Goal: Transaction & Acquisition: Purchase product/service

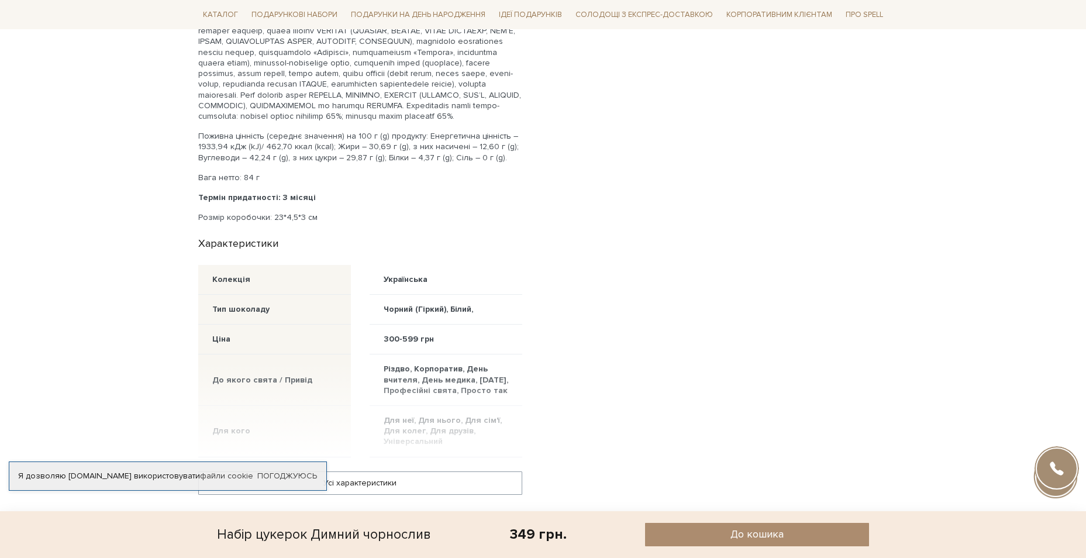
scroll to position [643, 0]
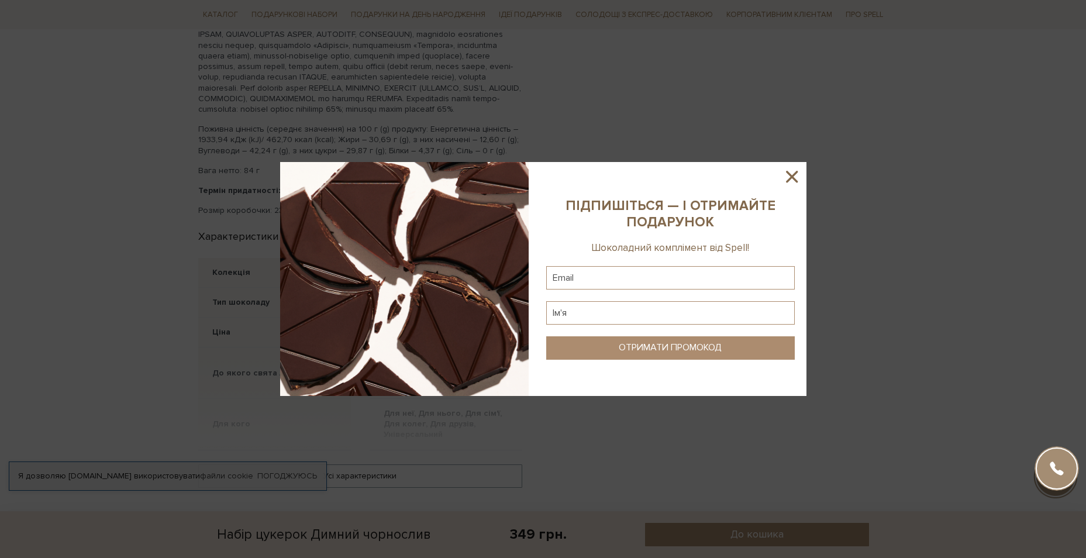
click at [792, 175] on icon at bounding box center [792, 177] width 12 height 12
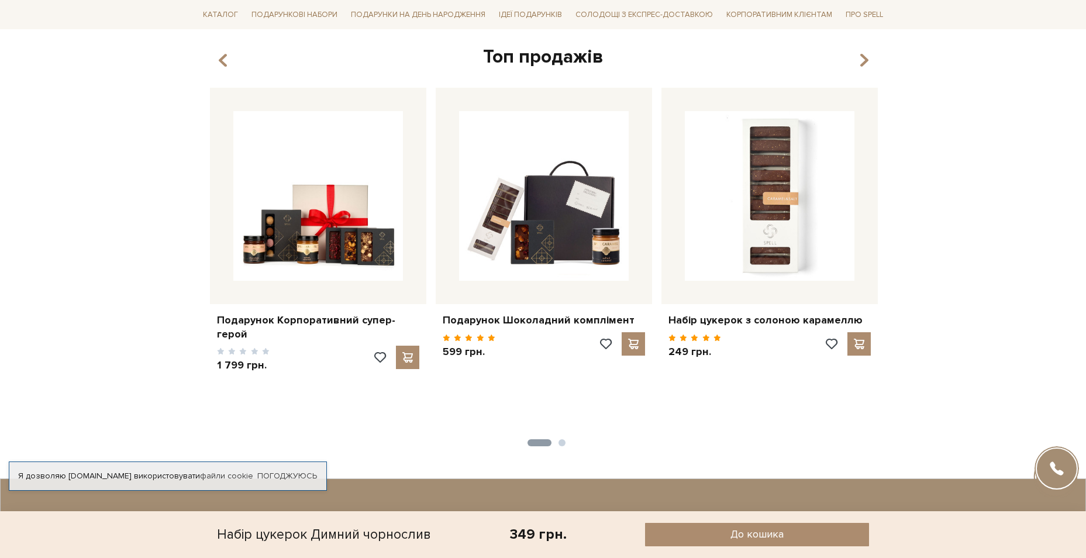
scroll to position [1169, 0]
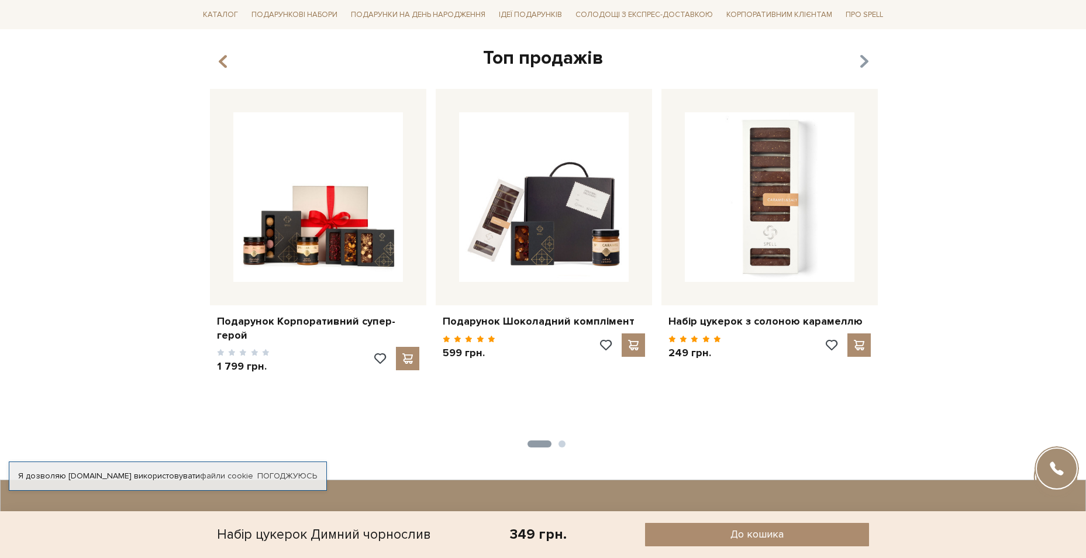
click at [862, 68] on icon "button" at bounding box center [863, 62] width 10 height 20
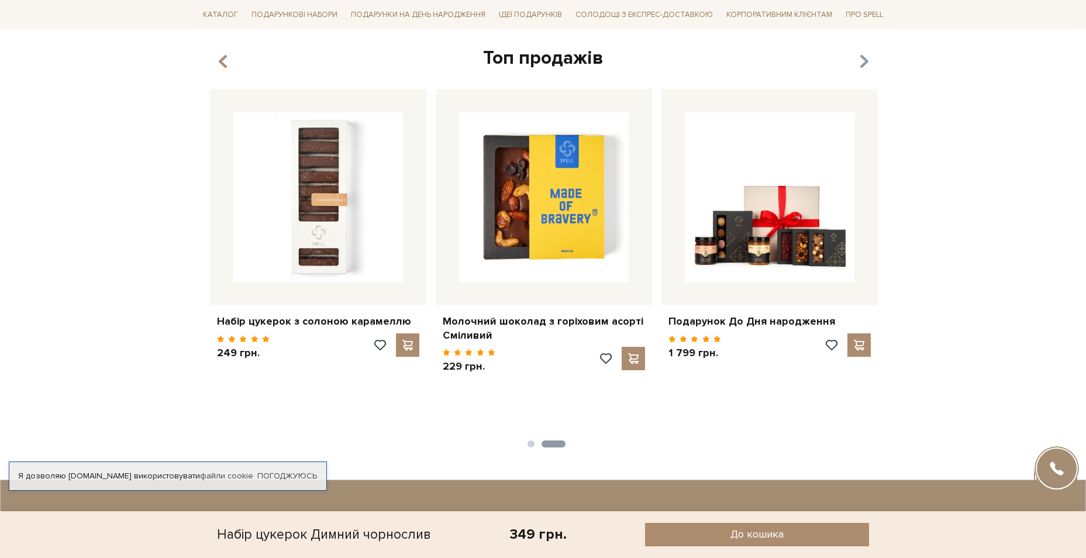
click at [863, 70] on icon "button" at bounding box center [863, 62] width 10 height 20
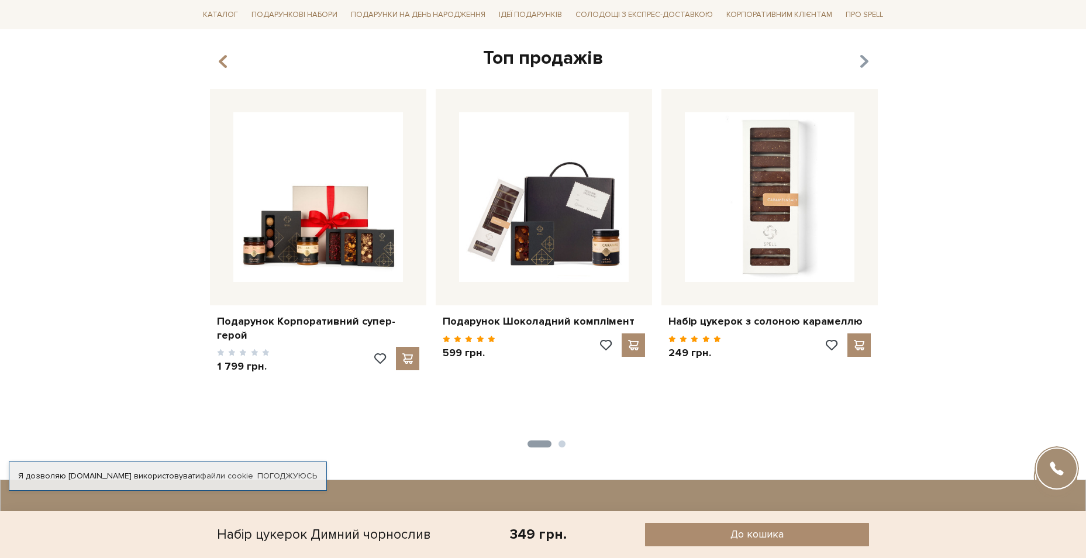
click at [863, 72] on icon "button" at bounding box center [863, 62] width 10 height 20
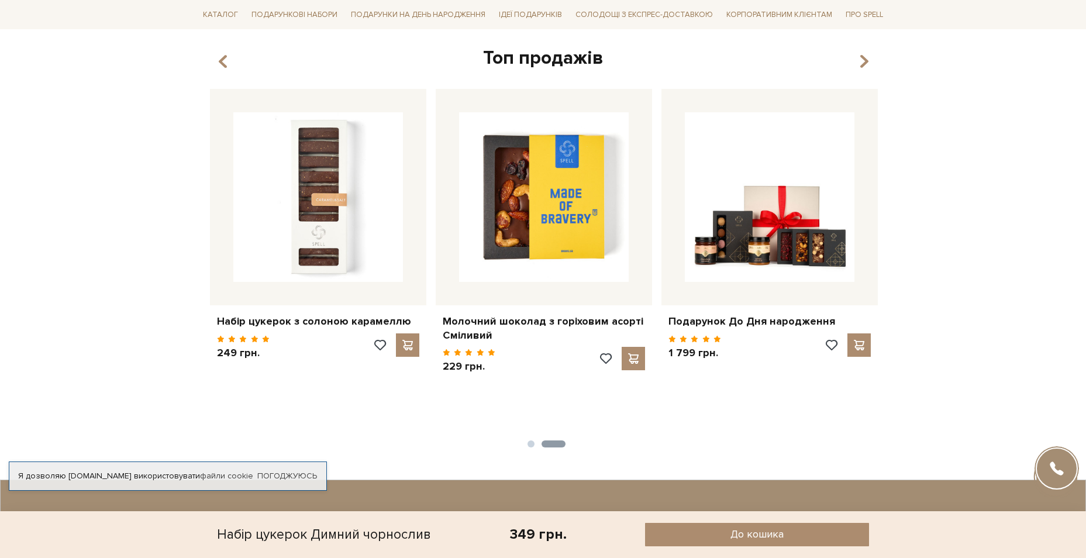
click at [873, 69] on div "Топ продажів" at bounding box center [543, 58] width 676 height 25
click at [868, 70] on icon "button" at bounding box center [863, 62] width 10 height 20
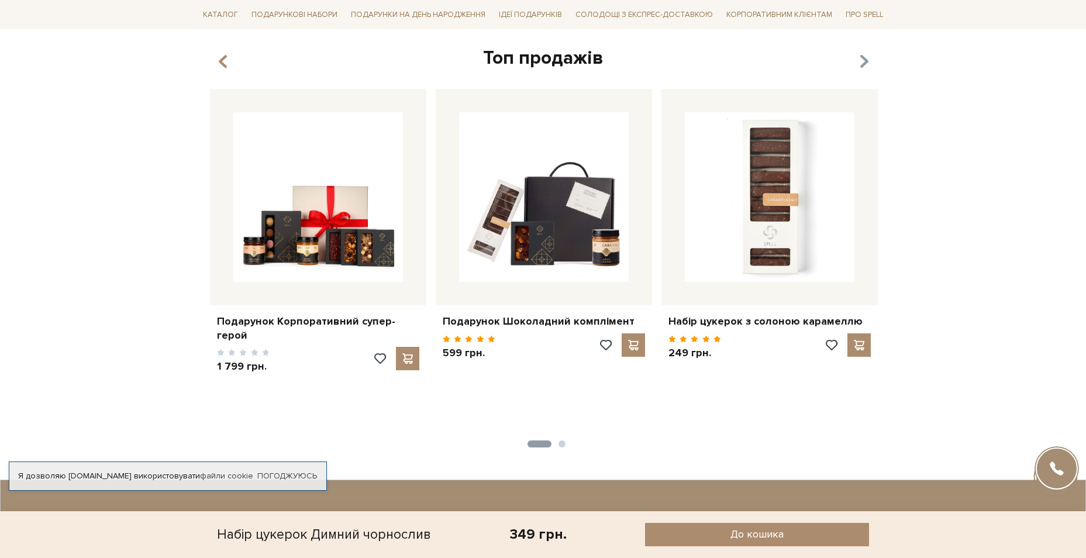
click at [867, 70] on icon "button" at bounding box center [863, 62] width 10 height 20
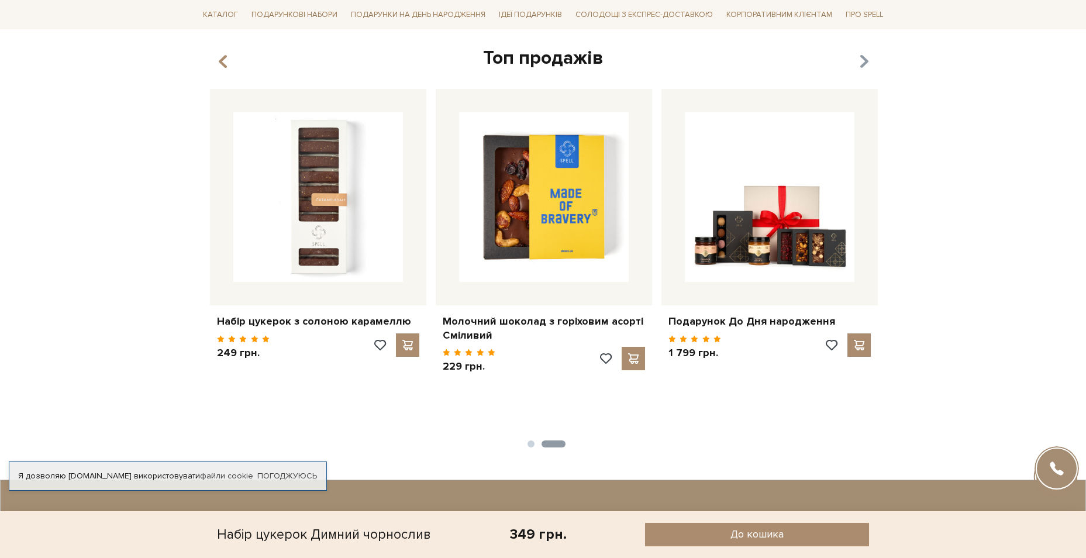
click at [866, 70] on icon "button" at bounding box center [863, 62] width 10 height 20
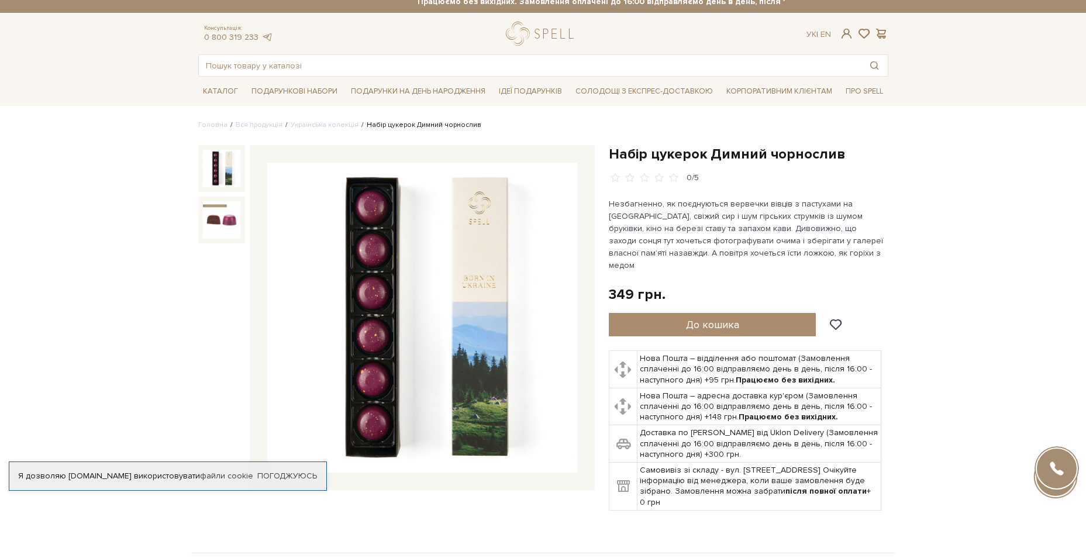
scroll to position [0, 0]
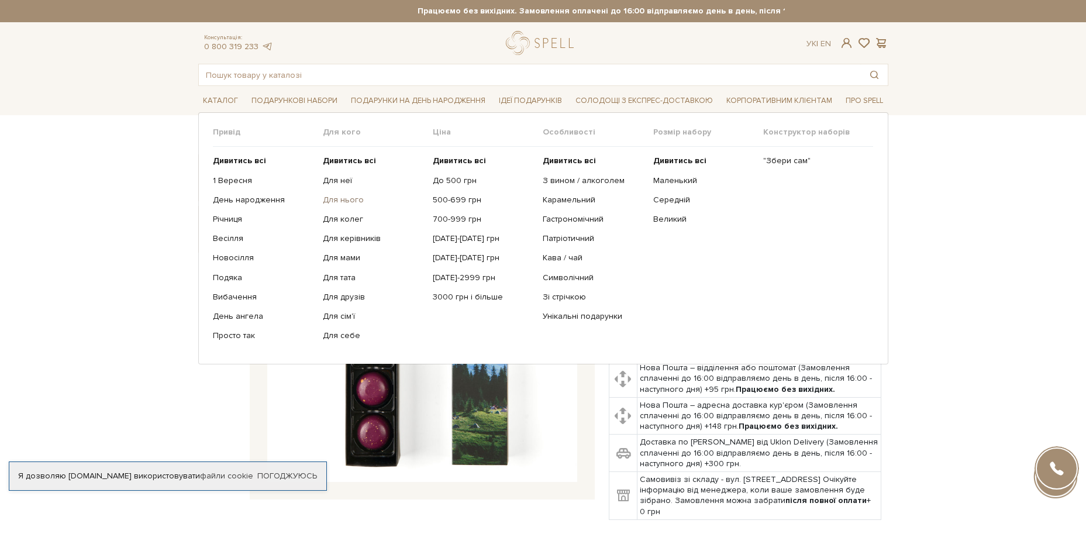
click at [344, 201] on link "Для нього" at bounding box center [373, 200] width 101 height 11
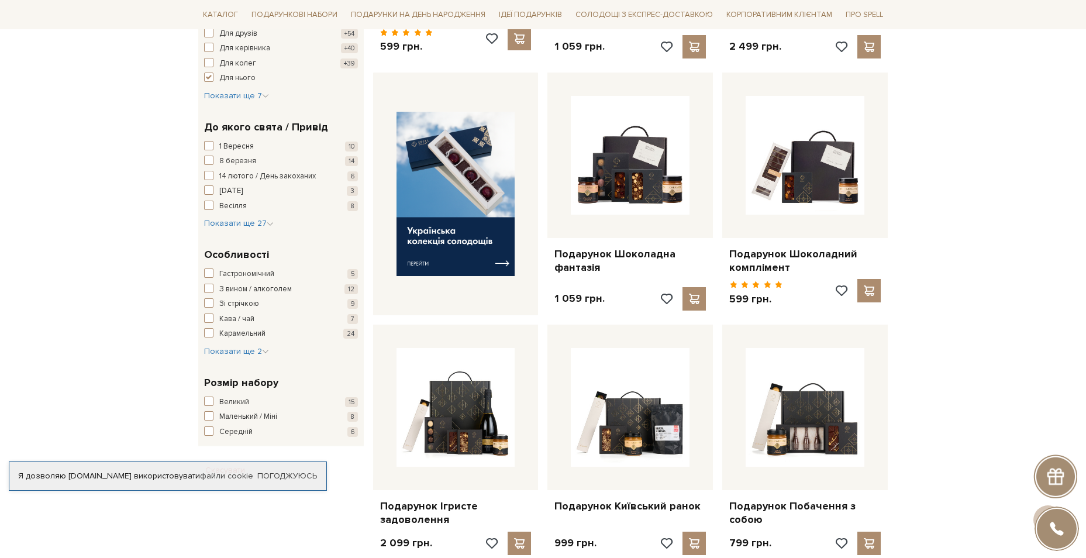
scroll to position [409, 0]
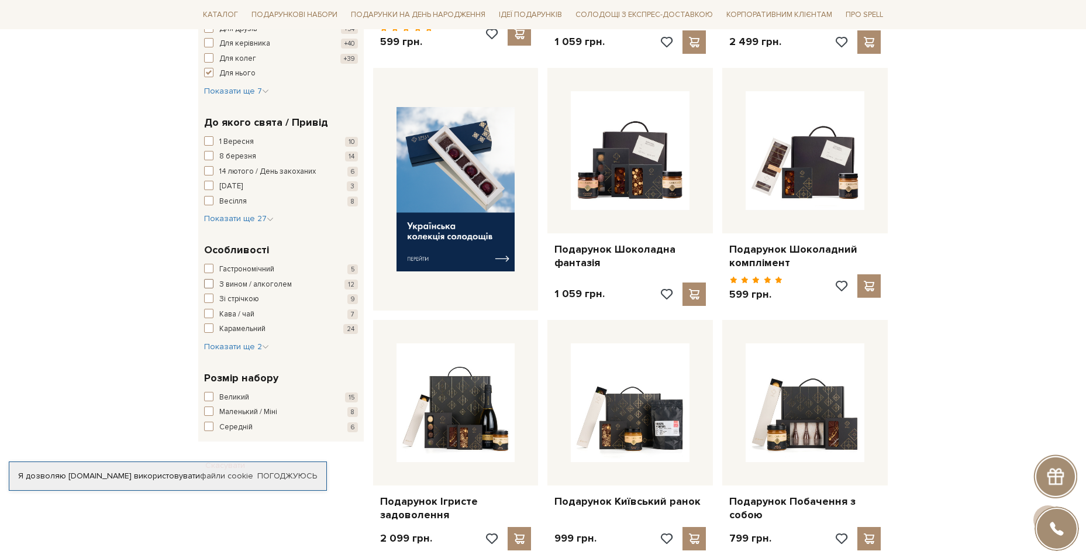
click at [272, 283] on span "З вином / алкоголем" at bounding box center [255, 285] width 72 height 12
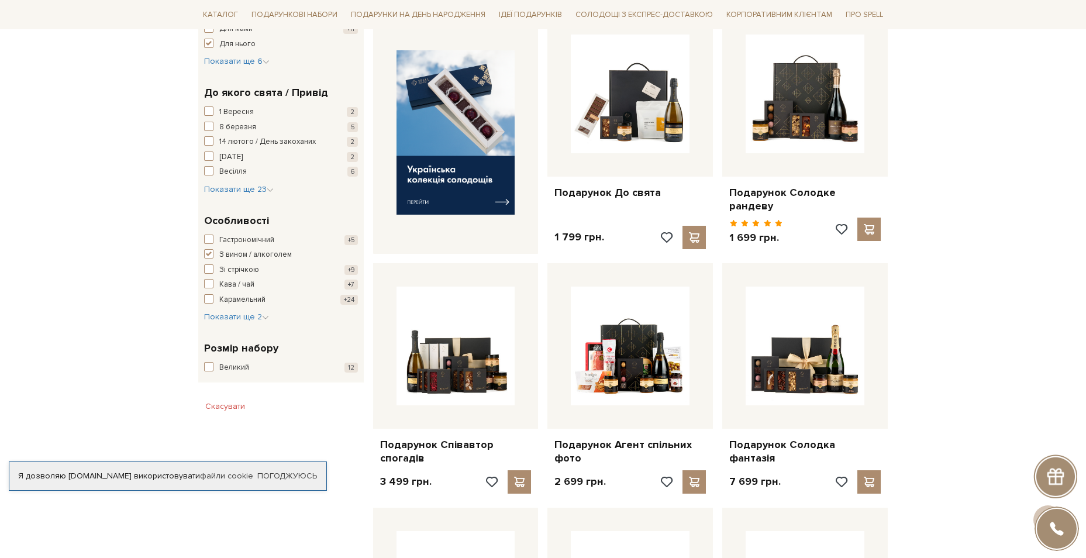
scroll to position [526, 0]
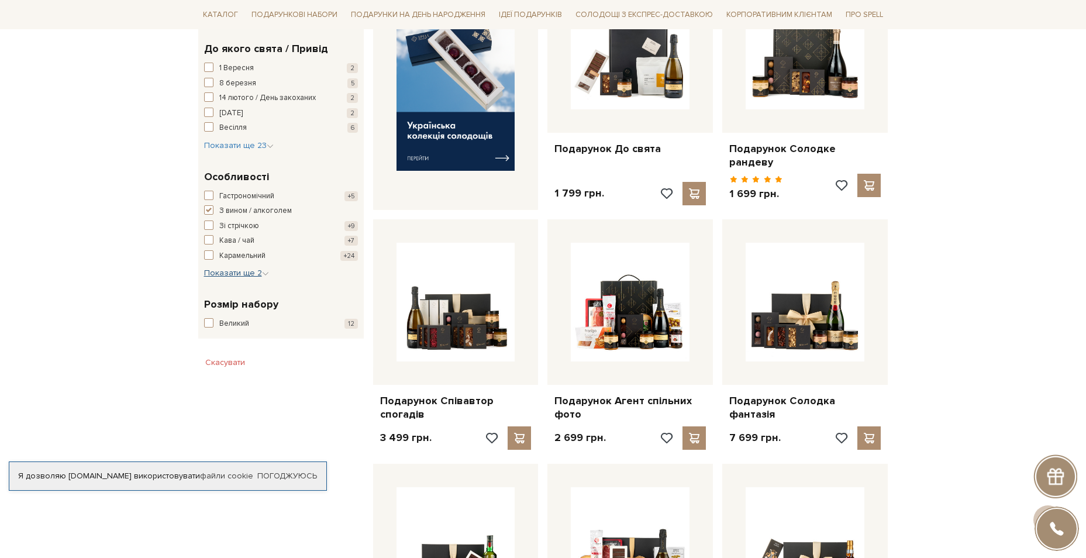
click at [219, 279] on button "Показати ще 2 Сховати" at bounding box center [236, 273] width 65 height 12
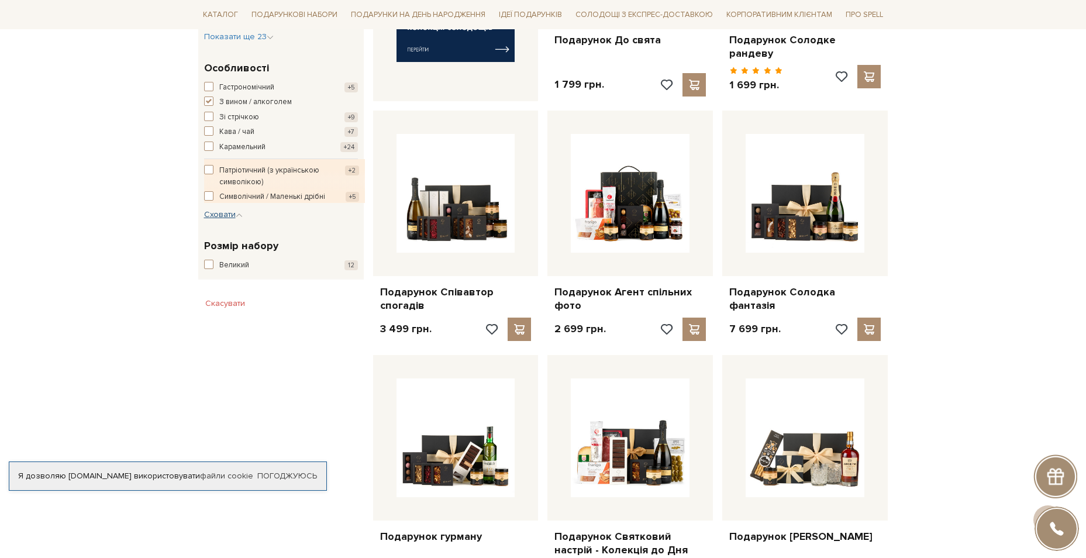
scroll to position [643, 0]
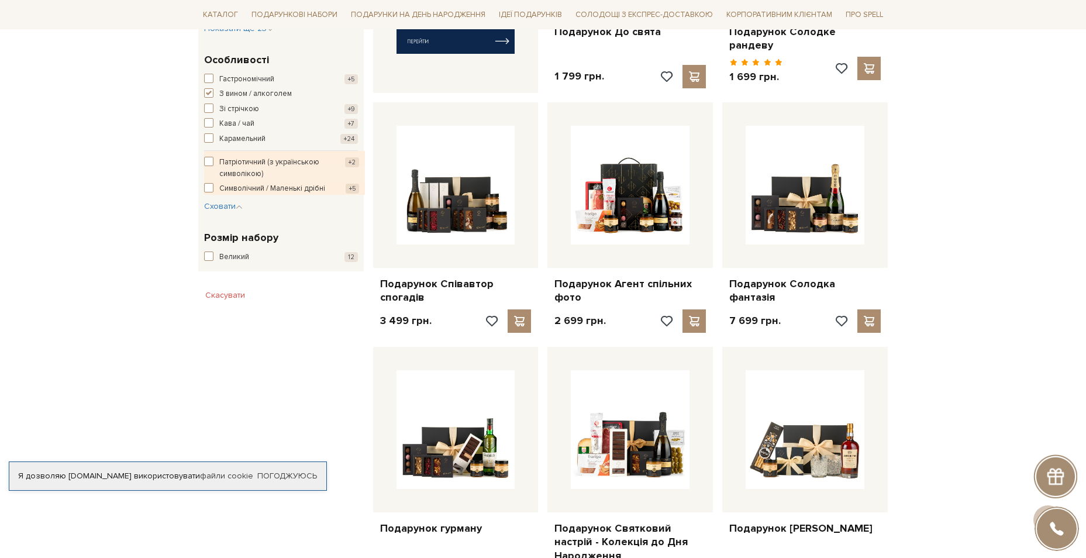
click at [125, 365] on div "Головна Вся продукція Подарункові набори Подарунковий набір з вином / алкоголем…" at bounding box center [543, 342] width 1086 height 1712
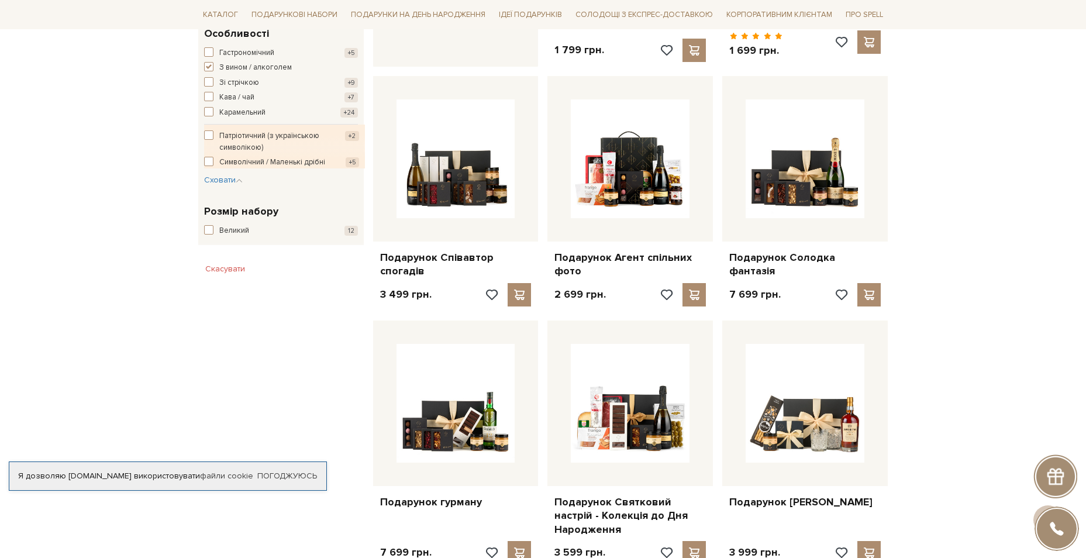
scroll to position [701, 0]
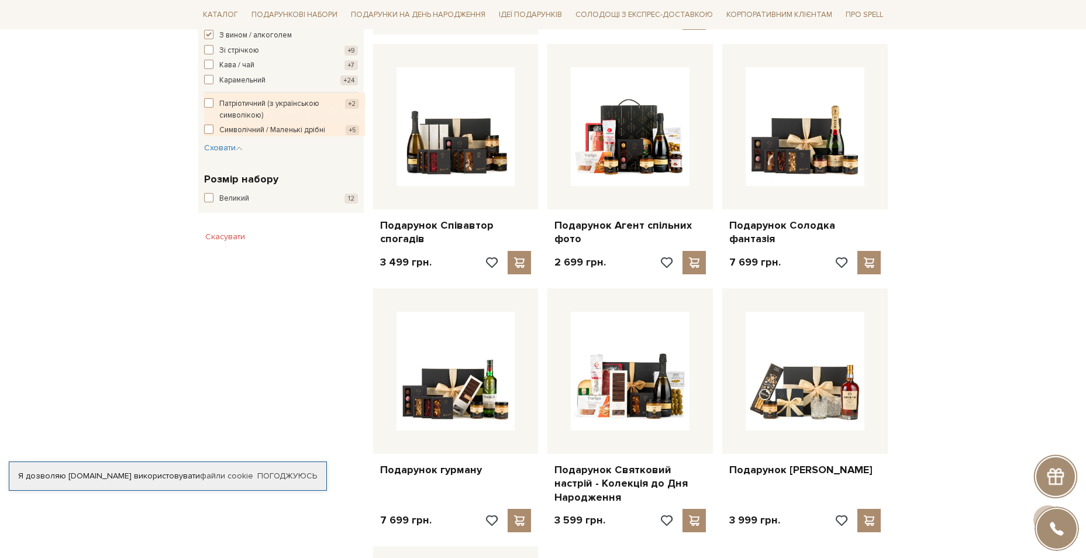
click at [222, 340] on div "Фільтр Ви вибрали: Для нього З вином / алкоголем Скасувати 1,7 тис. - 7,7 тис. …" at bounding box center [280, 158] width 175 height 1220
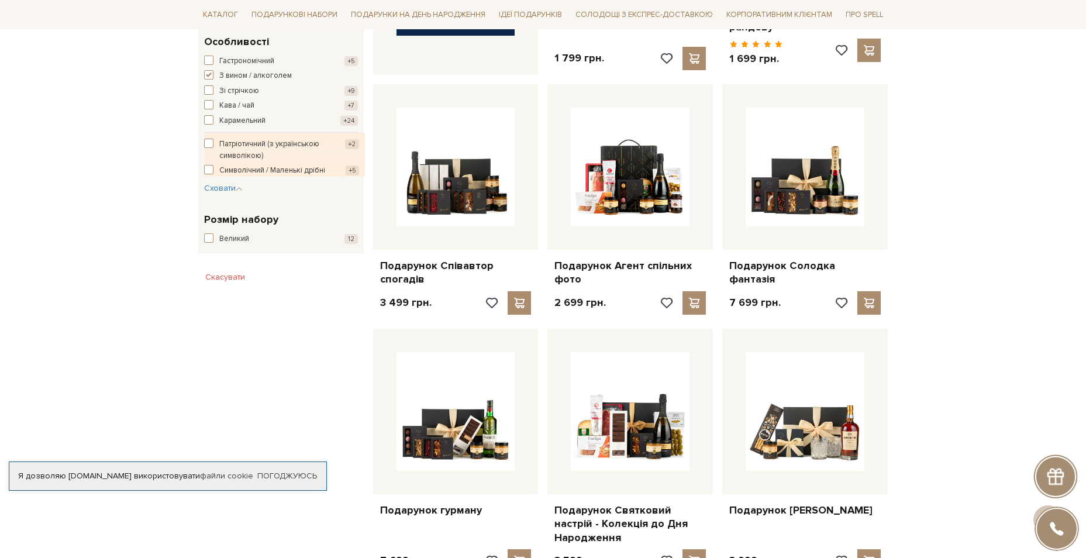
scroll to position [643, 0]
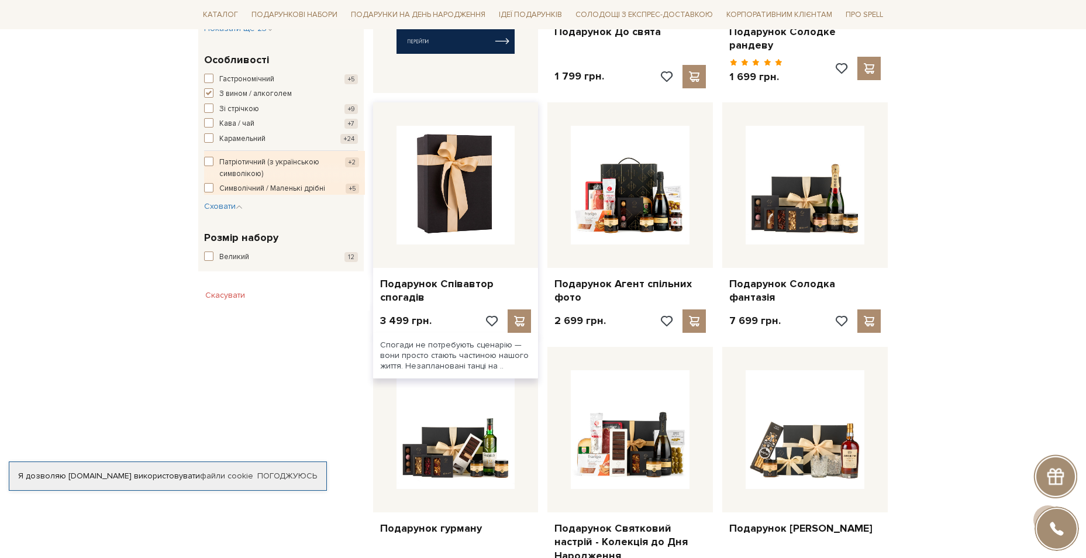
click at [461, 198] on img at bounding box center [455, 185] width 119 height 119
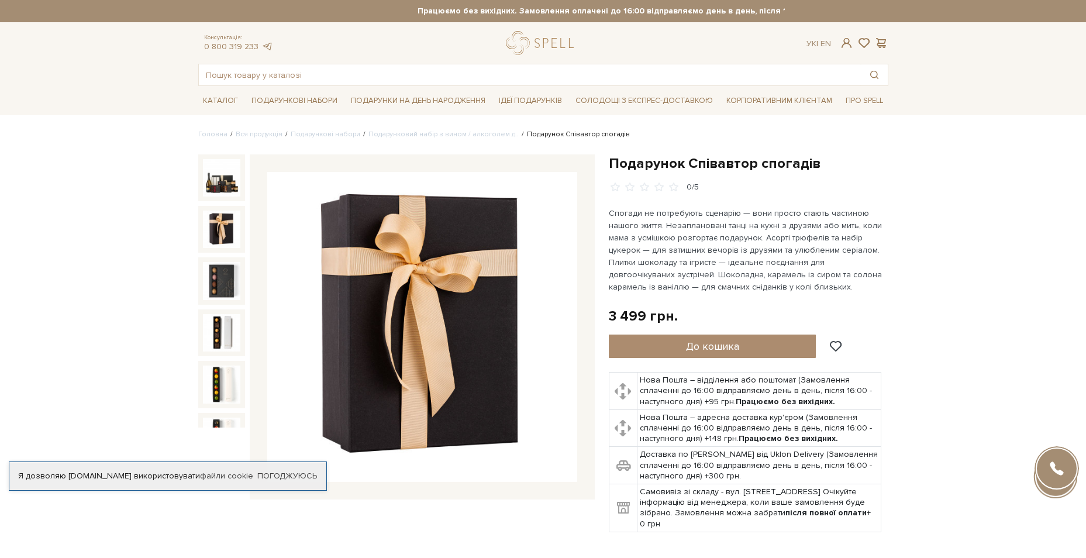
click at [230, 233] on img at bounding box center [221, 228] width 37 height 37
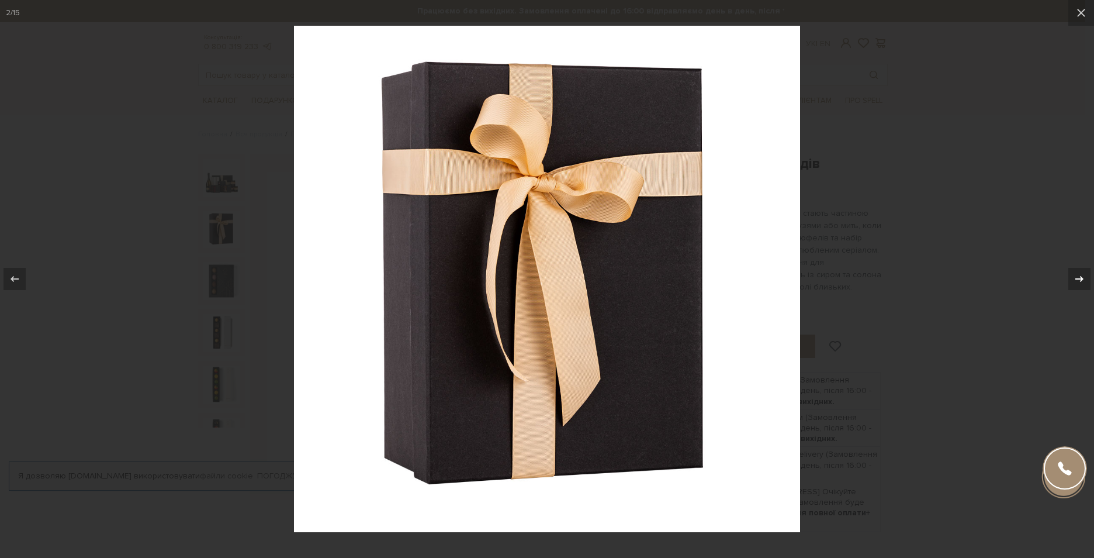
click at [1067, 288] on button at bounding box center [1073, 279] width 41 height 58
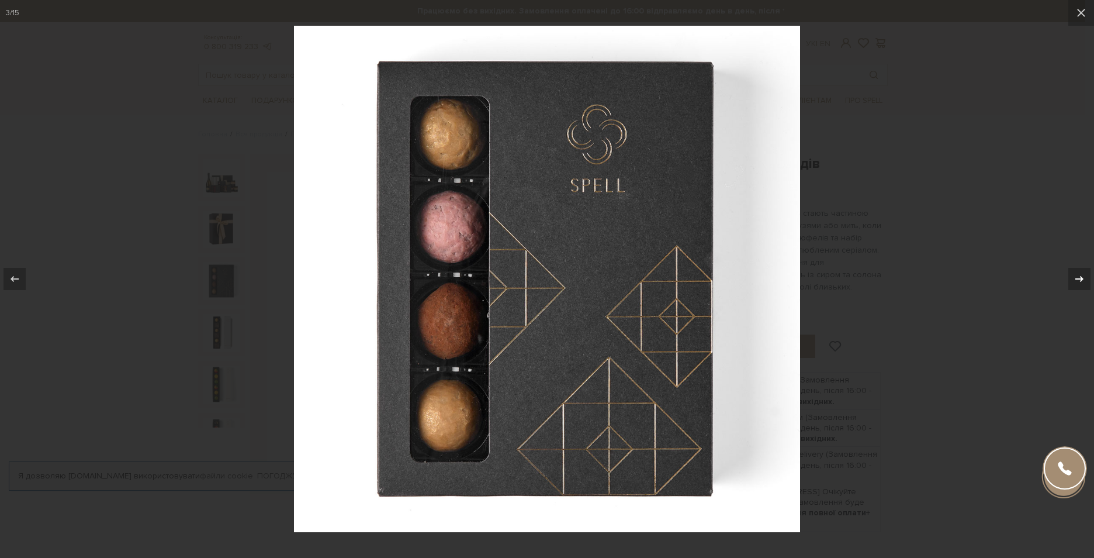
click at [1067, 288] on button at bounding box center [1073, 279] width 41 height 58
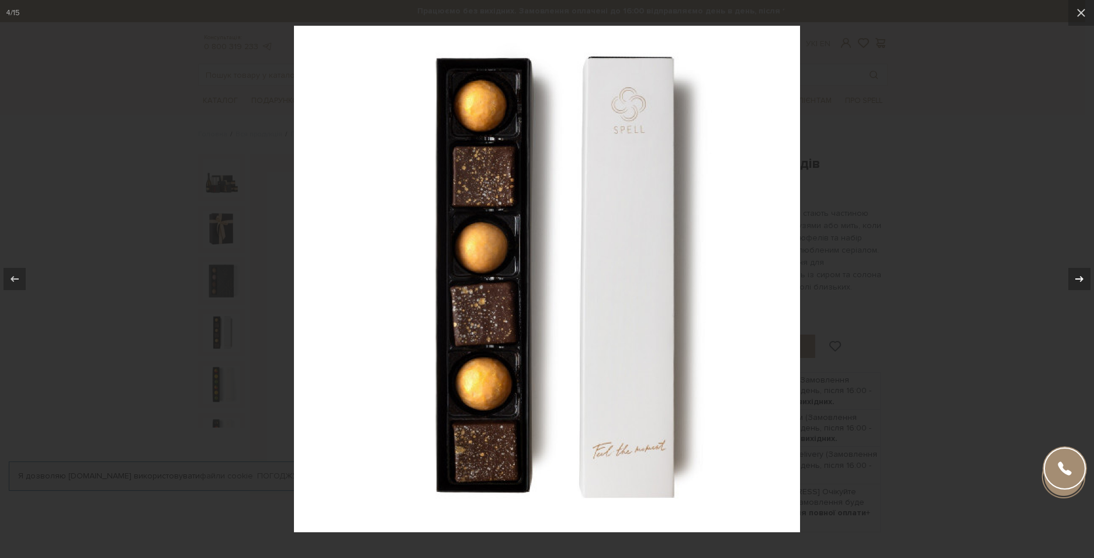
click at [1067, 288] on button at bounding box center [1073, 279] width 41 height 58
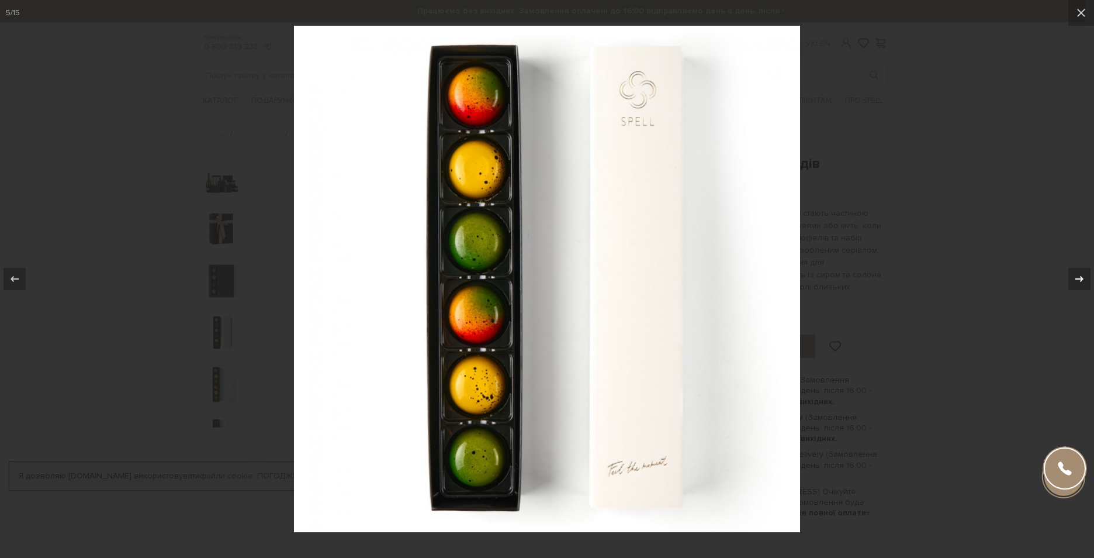
click at [1067, 288] on button at bounding box center [1073, 279] width 41 height 58
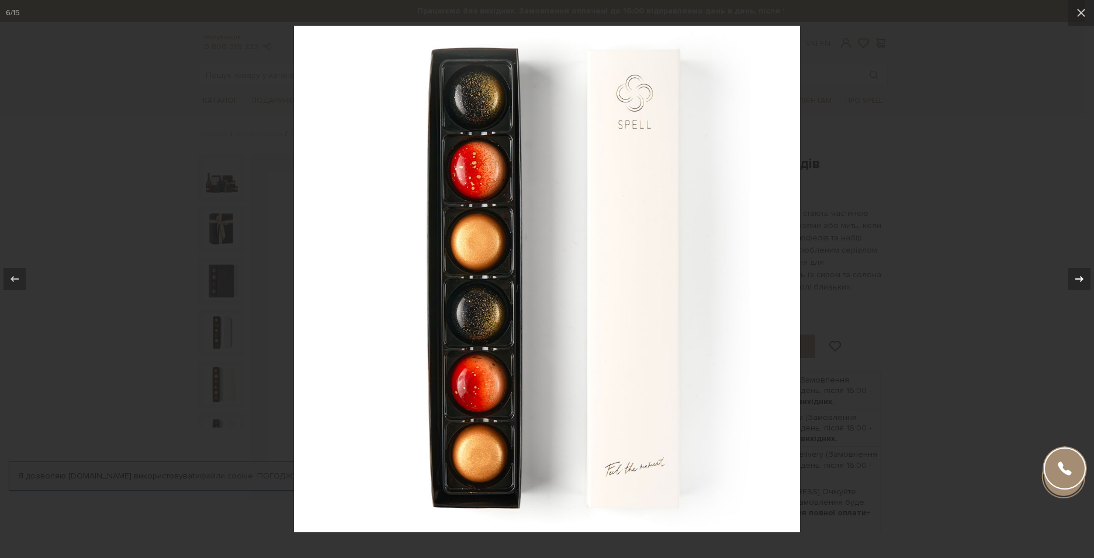
click at [1067, 288] on button at bounding box center [1073, 279] width 41 height 58
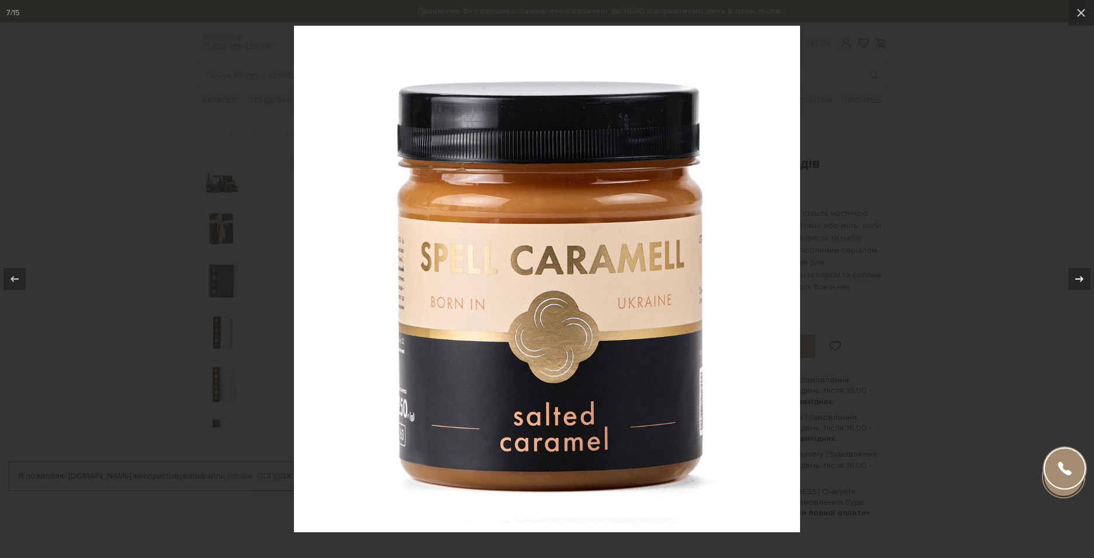
click at [1067, 288] on button at bounding box center [1073, 279] width 41 height 58
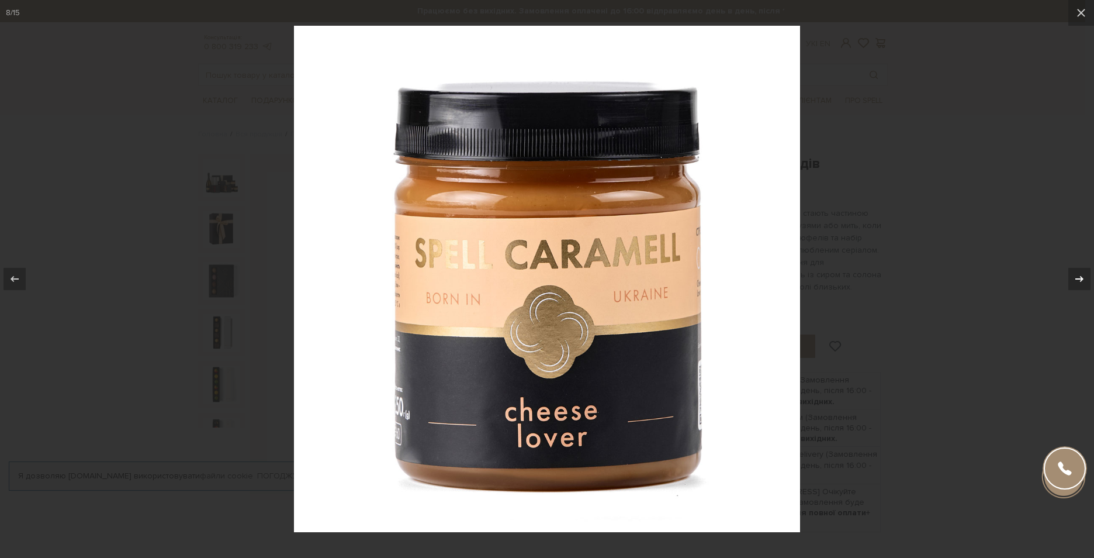
click at [1067, 288] on button at bounding box center [1073, 279] width 41 height 58
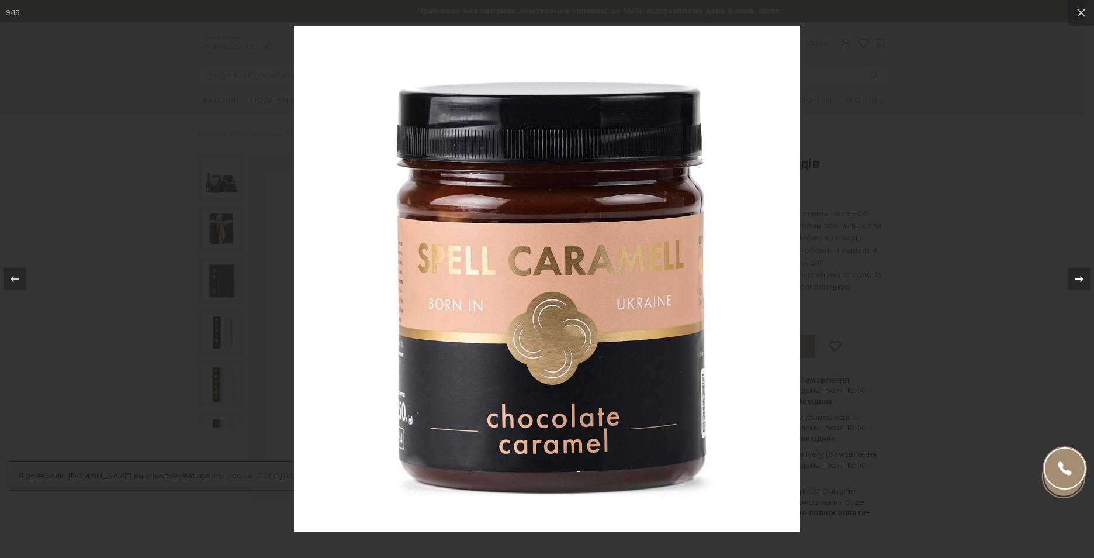
click at [1067, 288] on button at bounding box center [1073, 279] width 41 height 58
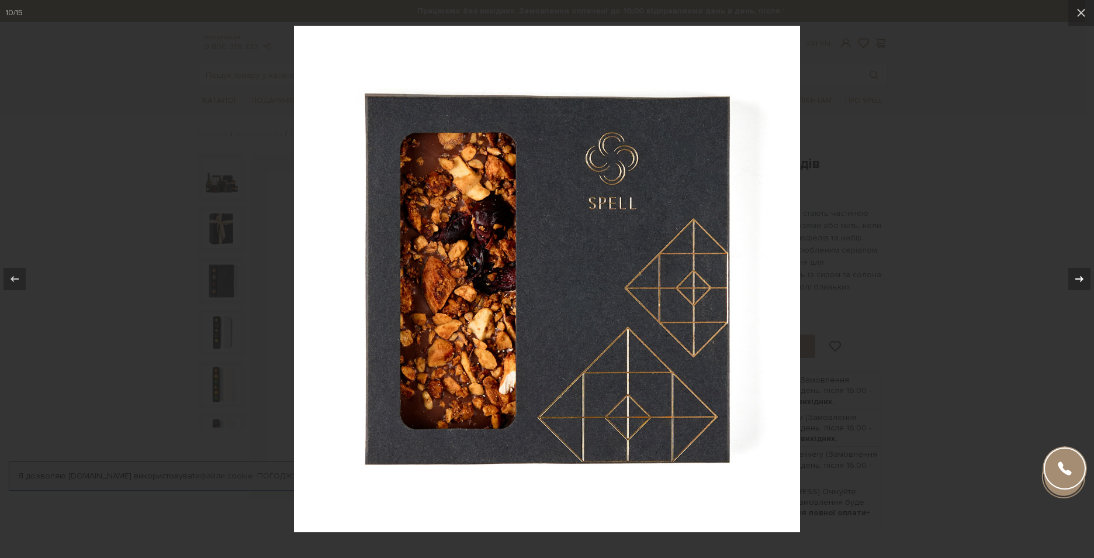
click at [1067, 288] on button at bounding box center [1073, 279] width 41 height 58
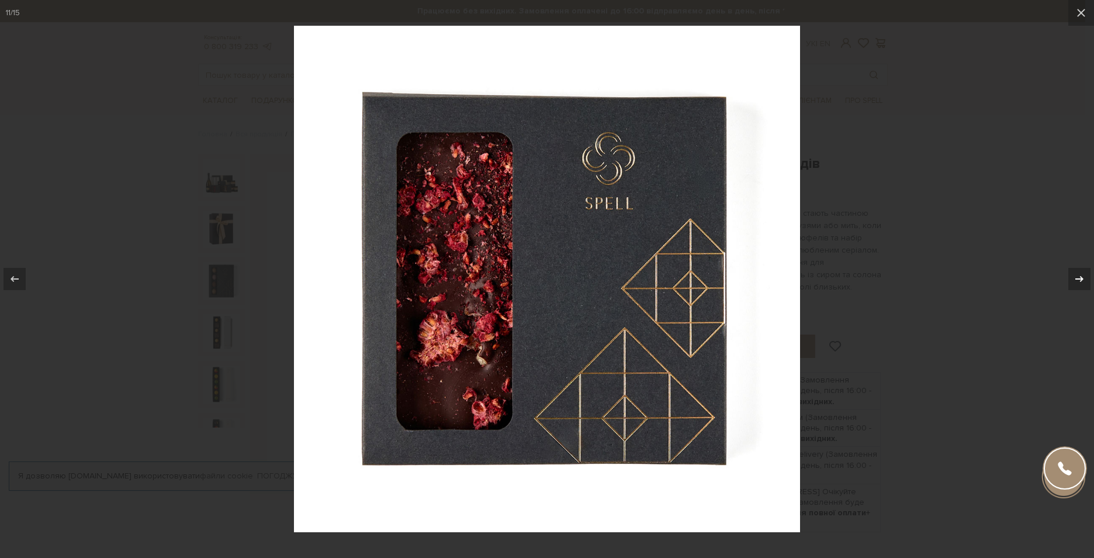
click at [1067, 288] on button at bounding box center [1073, 279] width 41 height 58
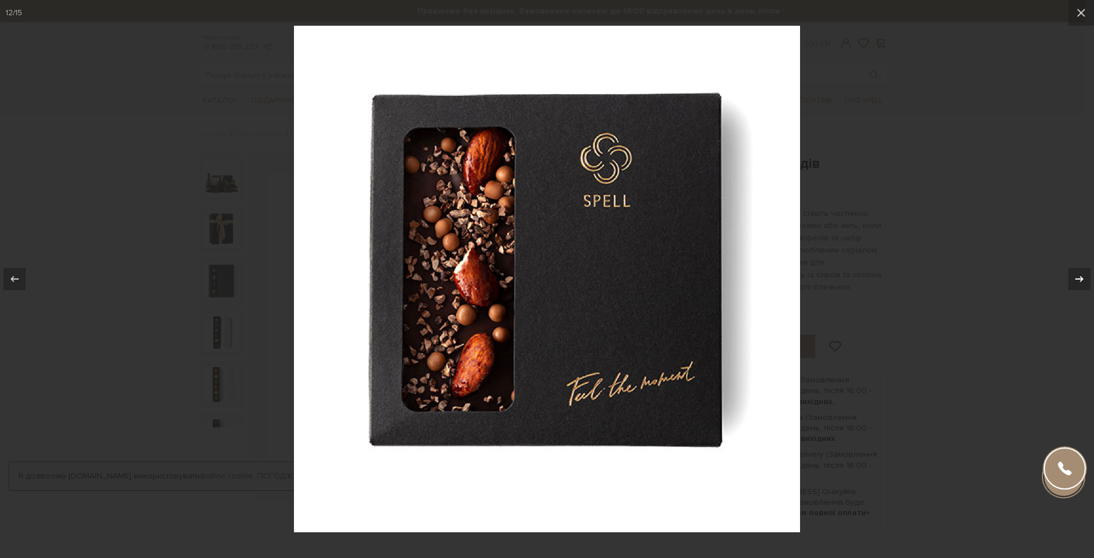
click at [1067, 288] on button at bounding box center [1073, 279] width 41 height 58
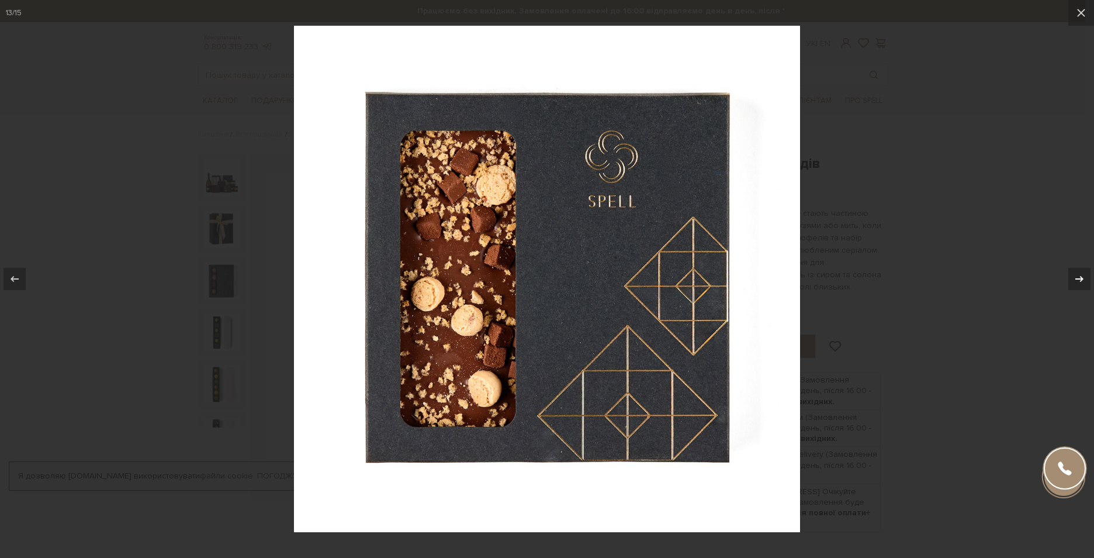
click at [1067, 288] on button at bounding box center [1073, 279] width 41 height 58
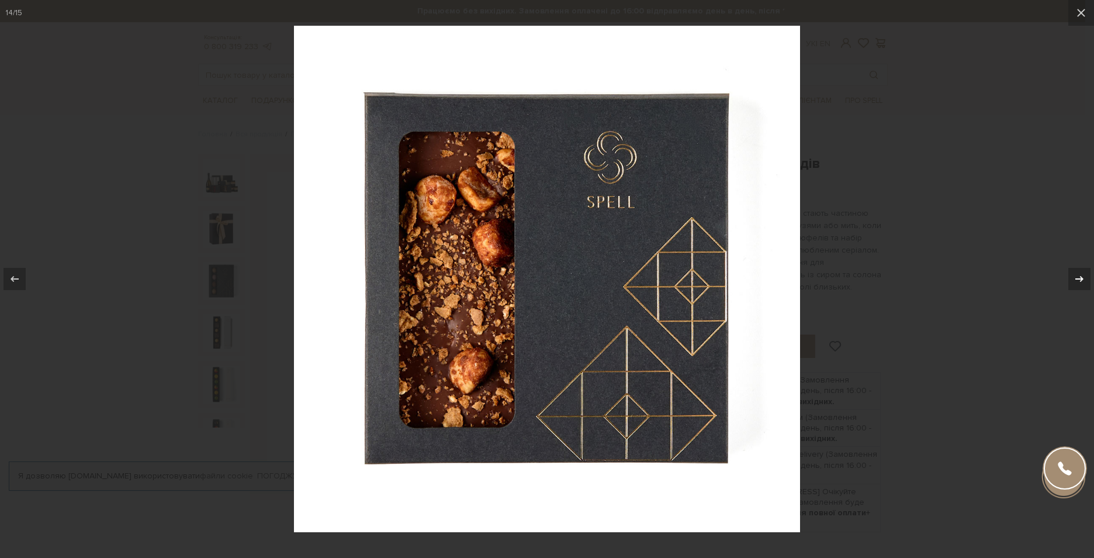
click at [1068, 288] on button at bounding box center [1073, 279] width 41 height 58
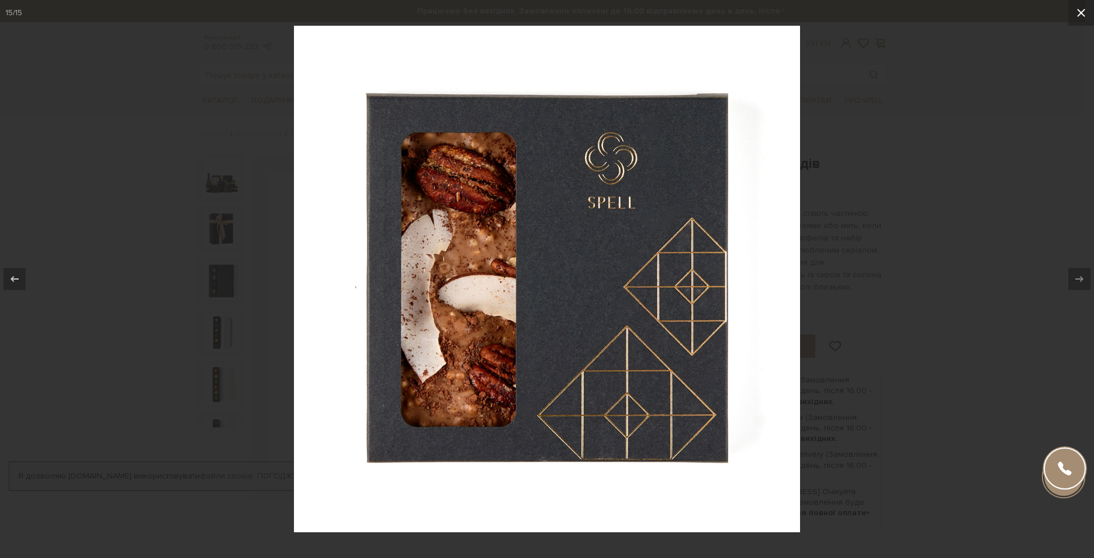
click at [1084, 12] on icon at bounding box center [1081, 13] width 14 height 14
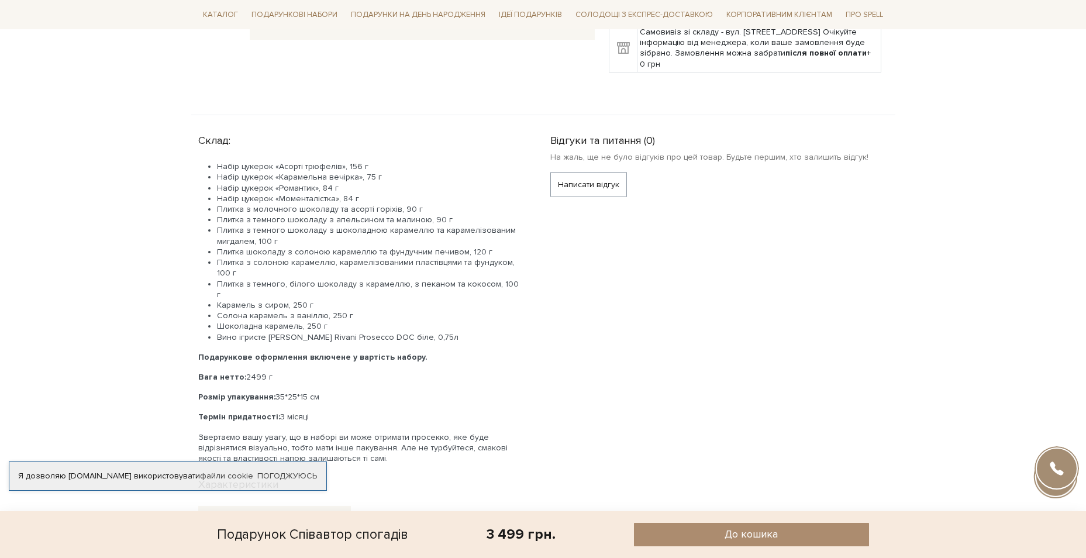
scroll to position [468, 0]
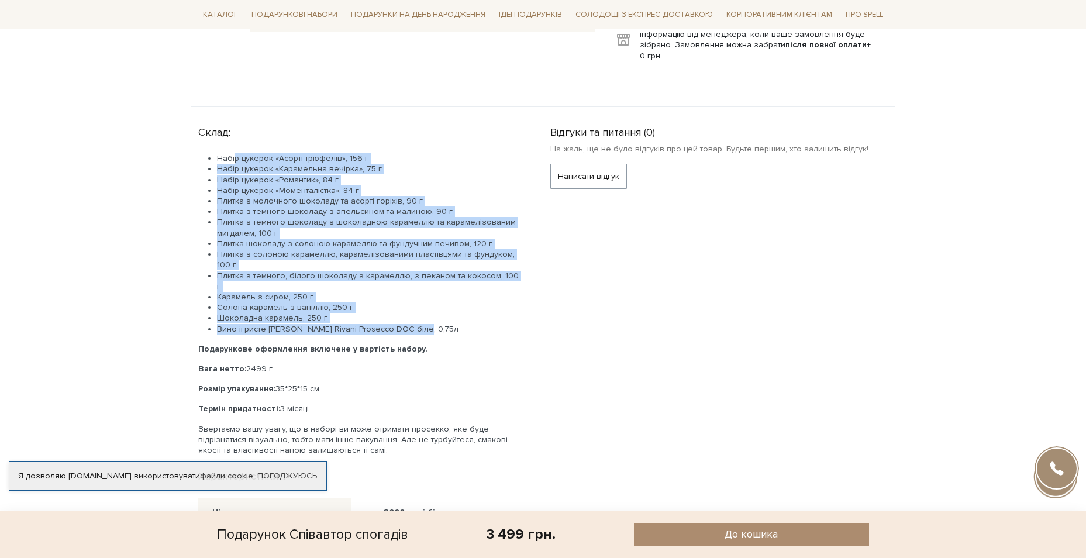
drag, startPoint x: 233, startPoint y: 154, endPoint x: 500, endPoint y: 316, distance: 312.7
click at [500, 316] on ul "Набір цукерок «Асорті трюфелів», 156 г Набір цукерок «Карамельна вечірка», 75 г…" at bounding box center [360, 243] width 324 height 181
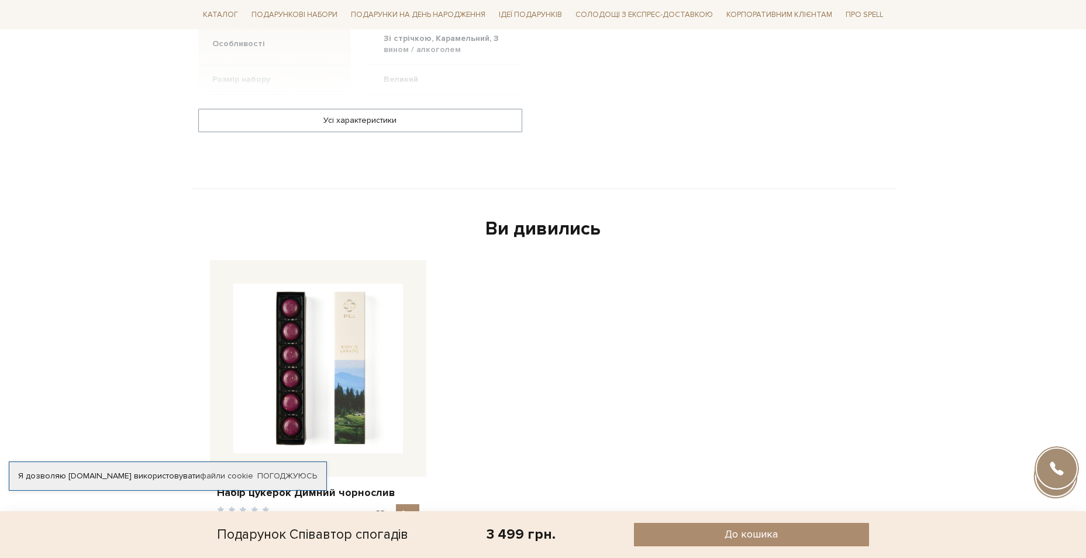
scroll to position [1111, 0]
